Goal: Find specific page/section: Find specific page/section

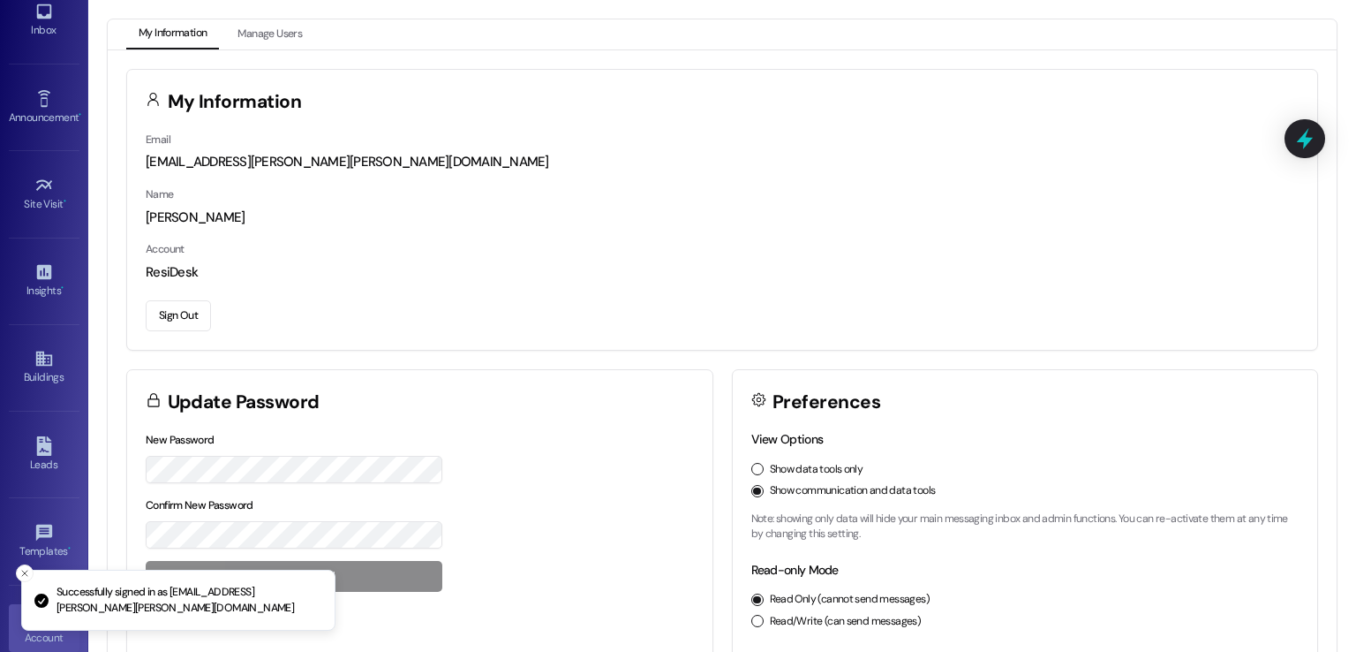
scroll to position [186, 0]
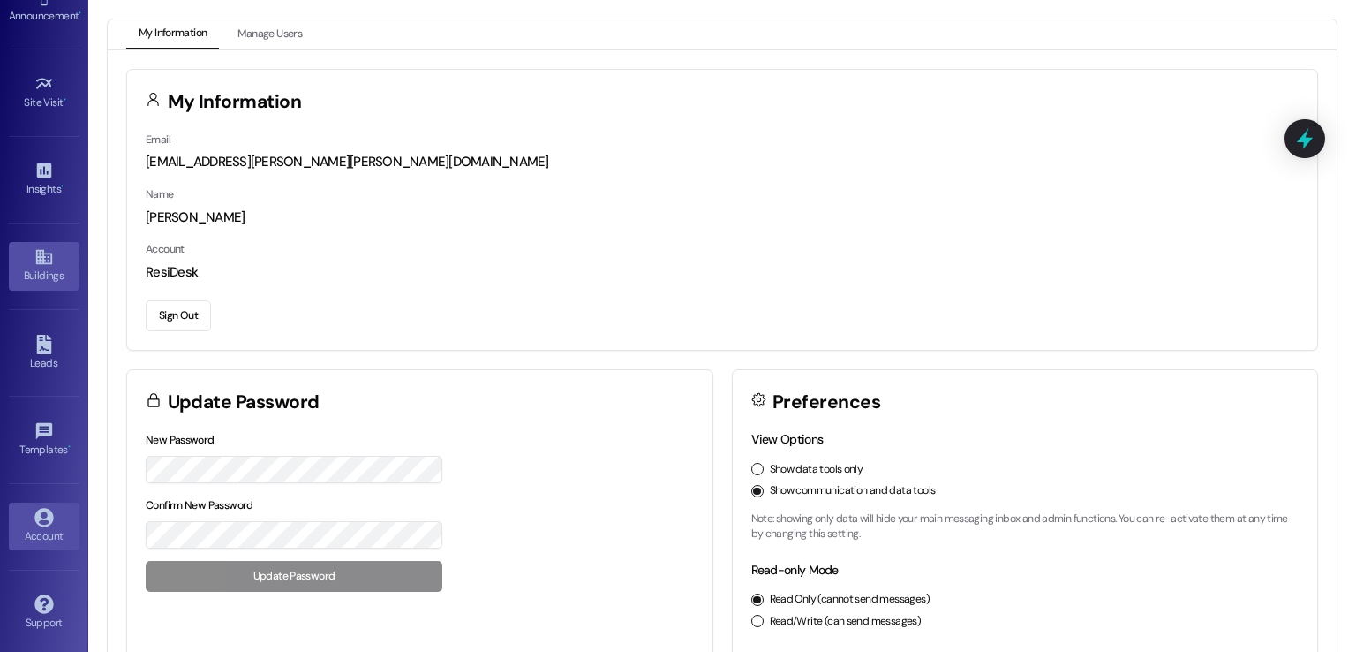
click at [41, 268] on div "Buildings" at bounding box center [44, 276] width 88 height 18
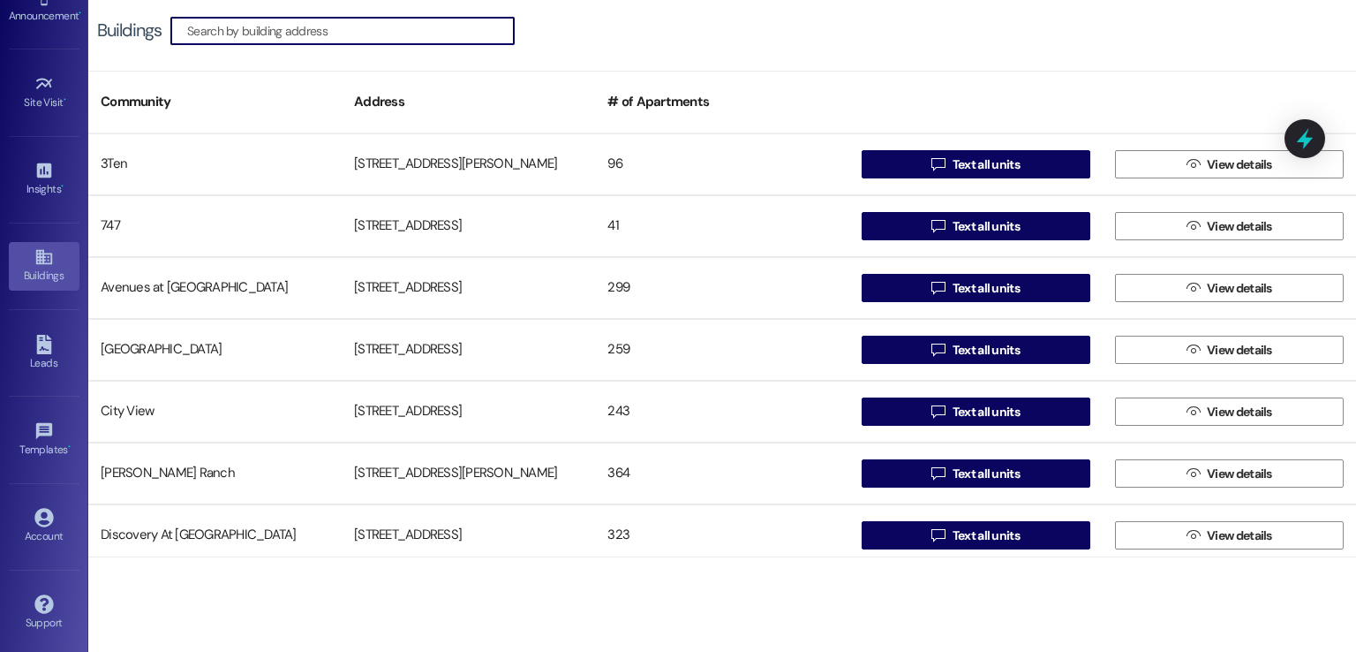
click at [250, 24] on input at bounding box center [350, 31] width 327 height 25
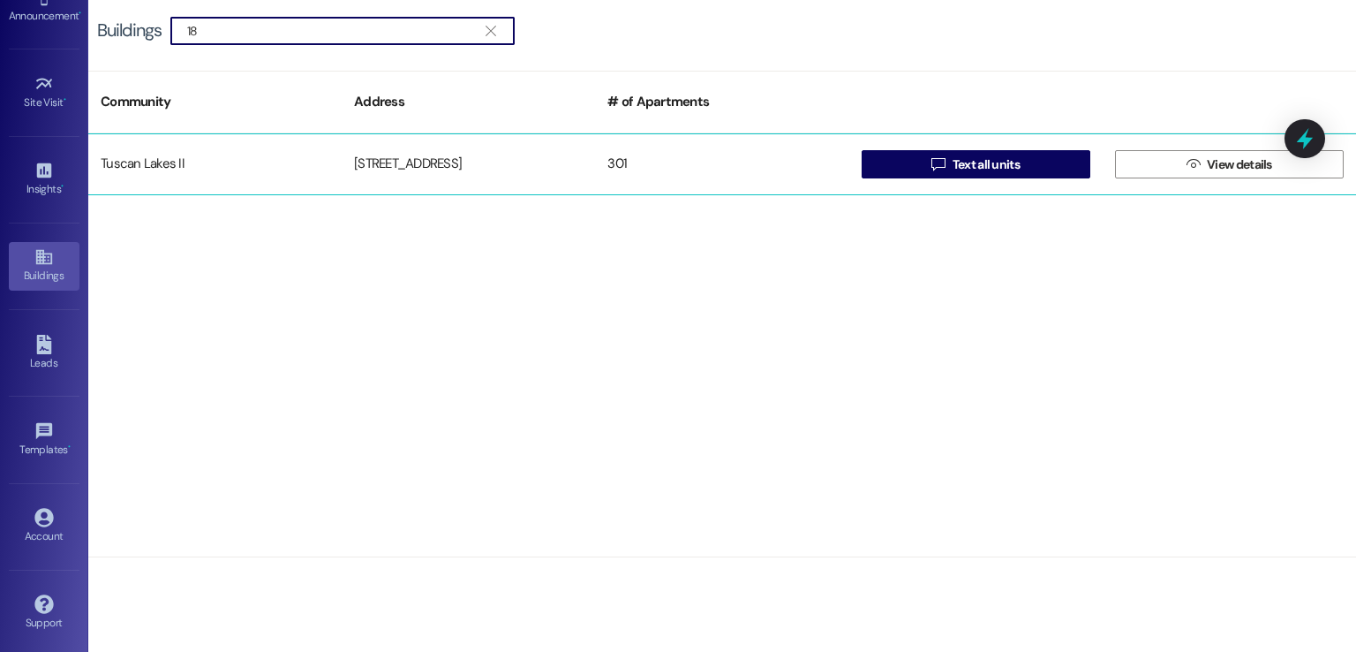
type input "18"
click at [406, 141] on div "Tuscan Lakes II [STREET_ADDRESS]  Text all units  View details" at bounding box center [722, 164] width 1268 height 62
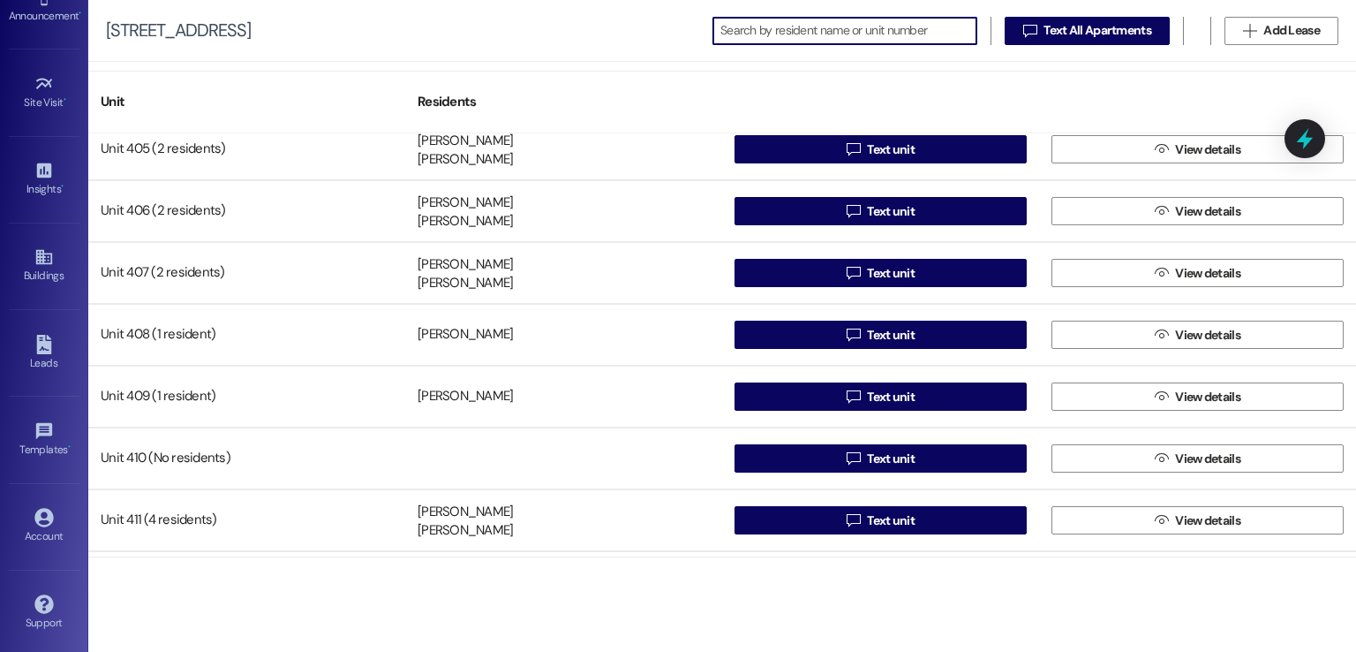
scroll to position [2384, 0]
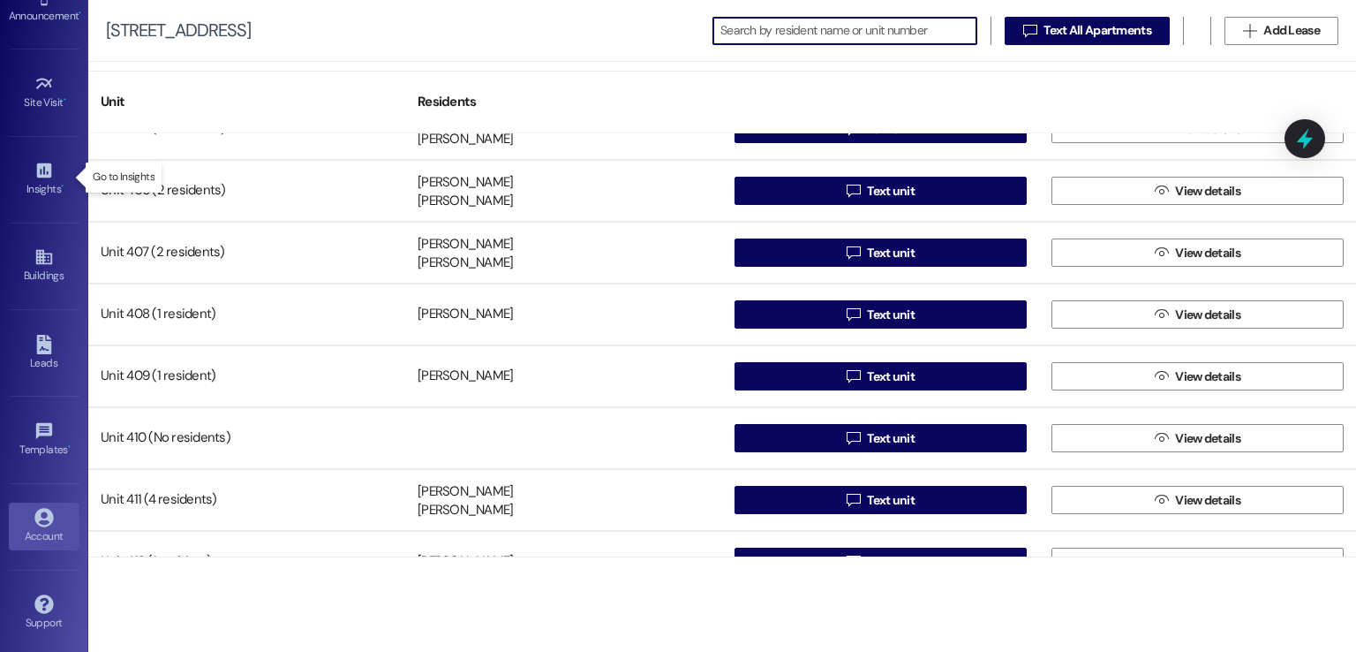
click at [33, 533] on div "Account" at bounding box center [44, 536] width 88 height 18
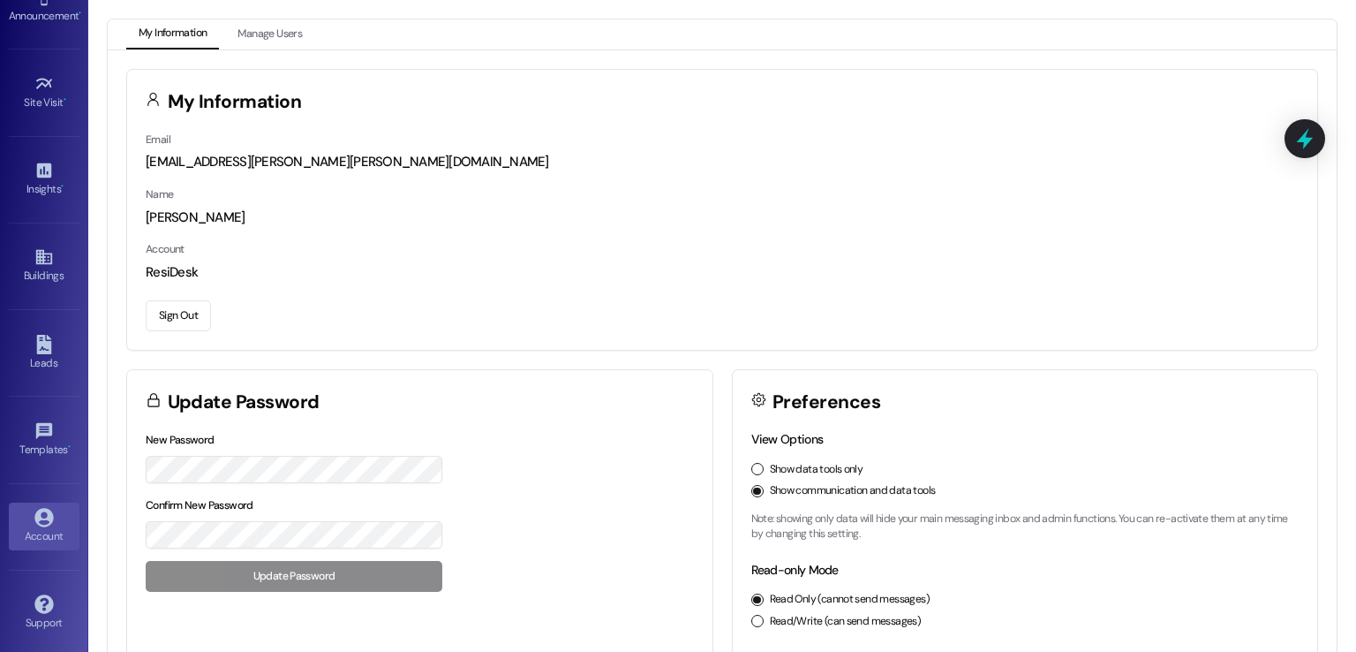
click at [173, 309] on button "Sign Out" at bounding box center [178, 315] width 65 height 31
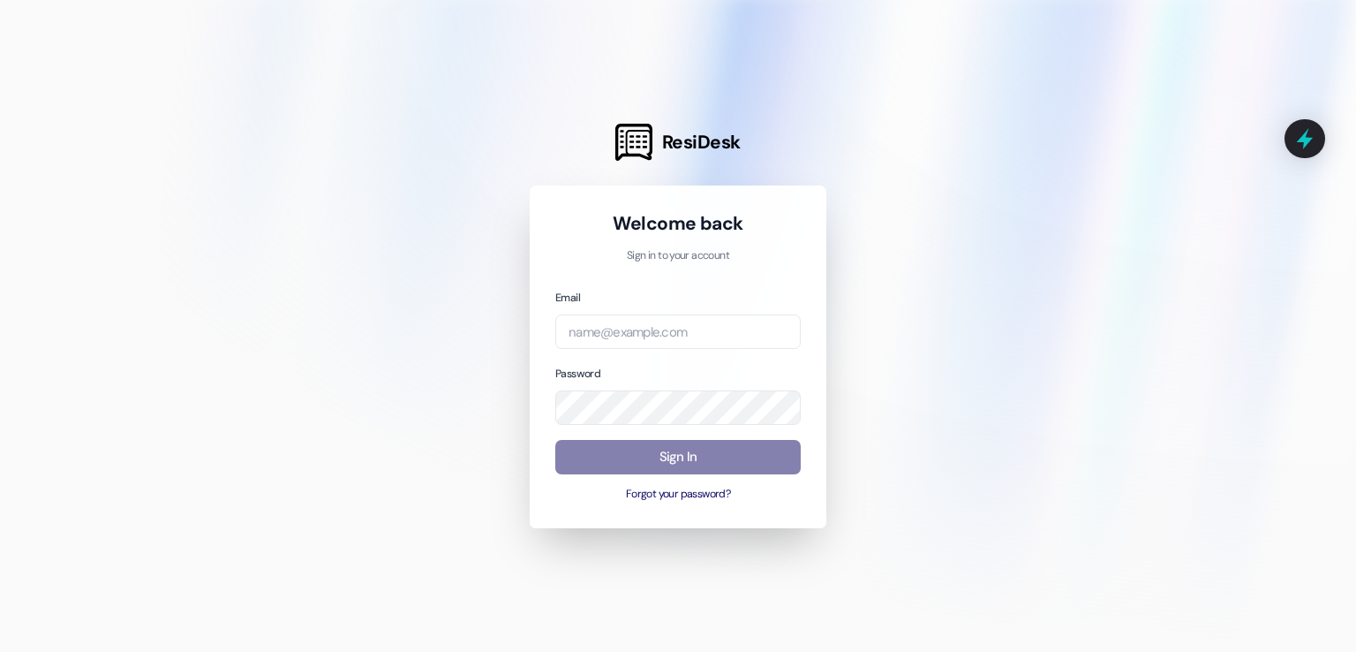
type input "[EMAIL_ADDRESS][DOMAIN_NAME]"
